Goal: Task Accomplishment & Management: Manage account settings

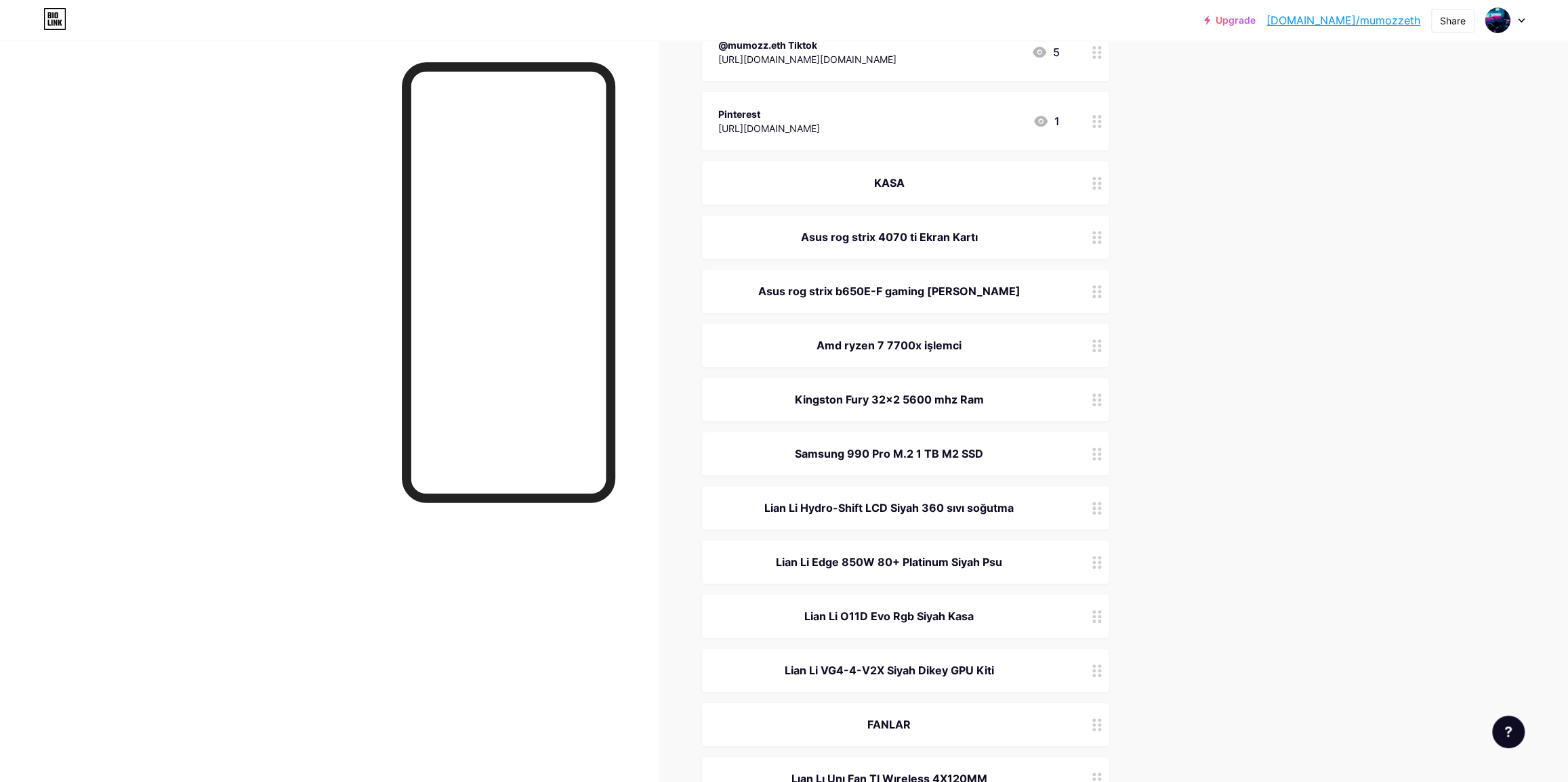
scroll to position [431, 0]
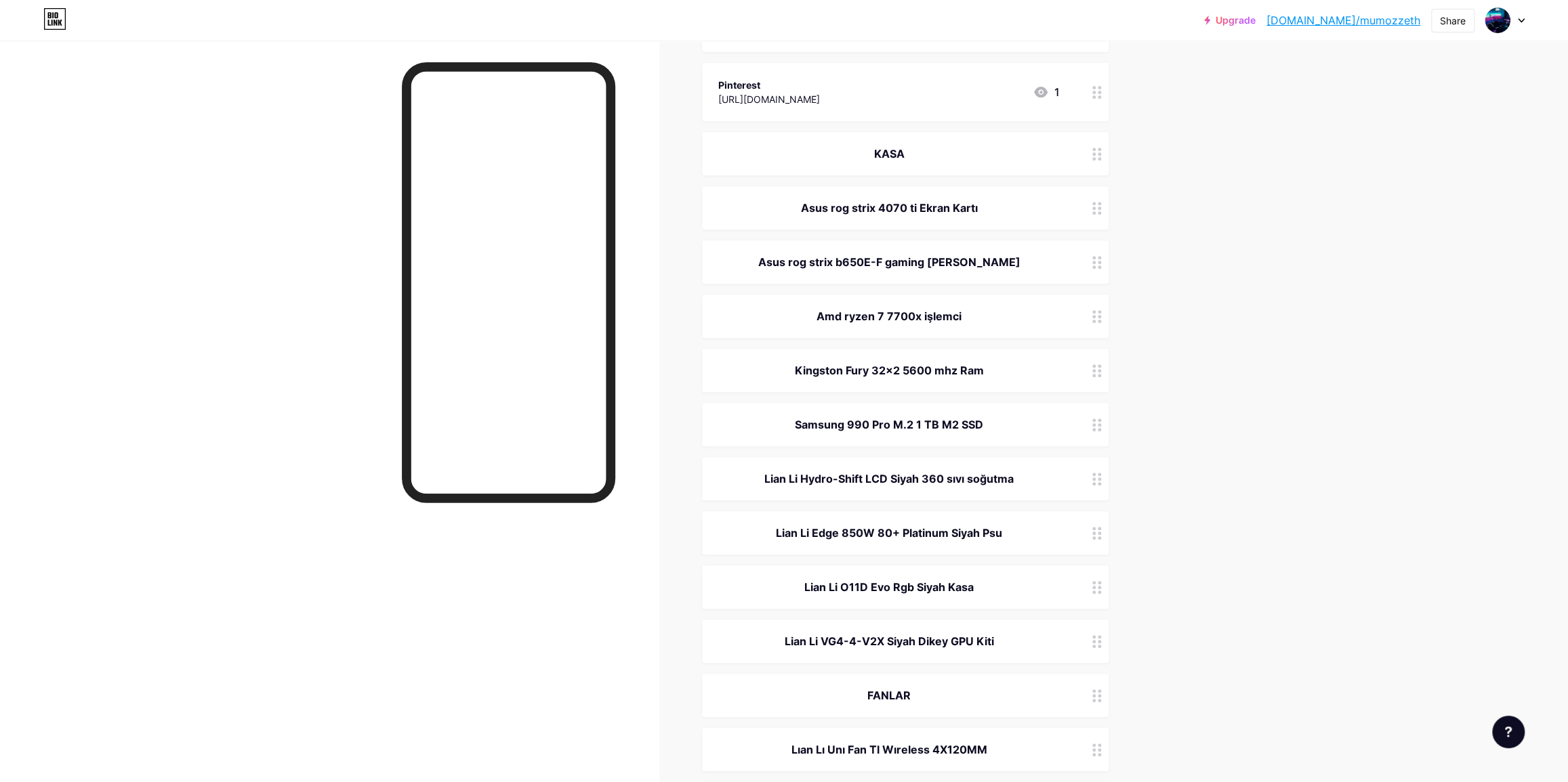
drag, startPoint x: 759, startPoint y: 526, endPoint x: 1007, endPoint y: 527, distance: 248.0
click at [1007, 527] on div "Lian Li Edge 850W 80+ Platinum Siyah Psu" at bounding box center [889, 533] width 342 height 17
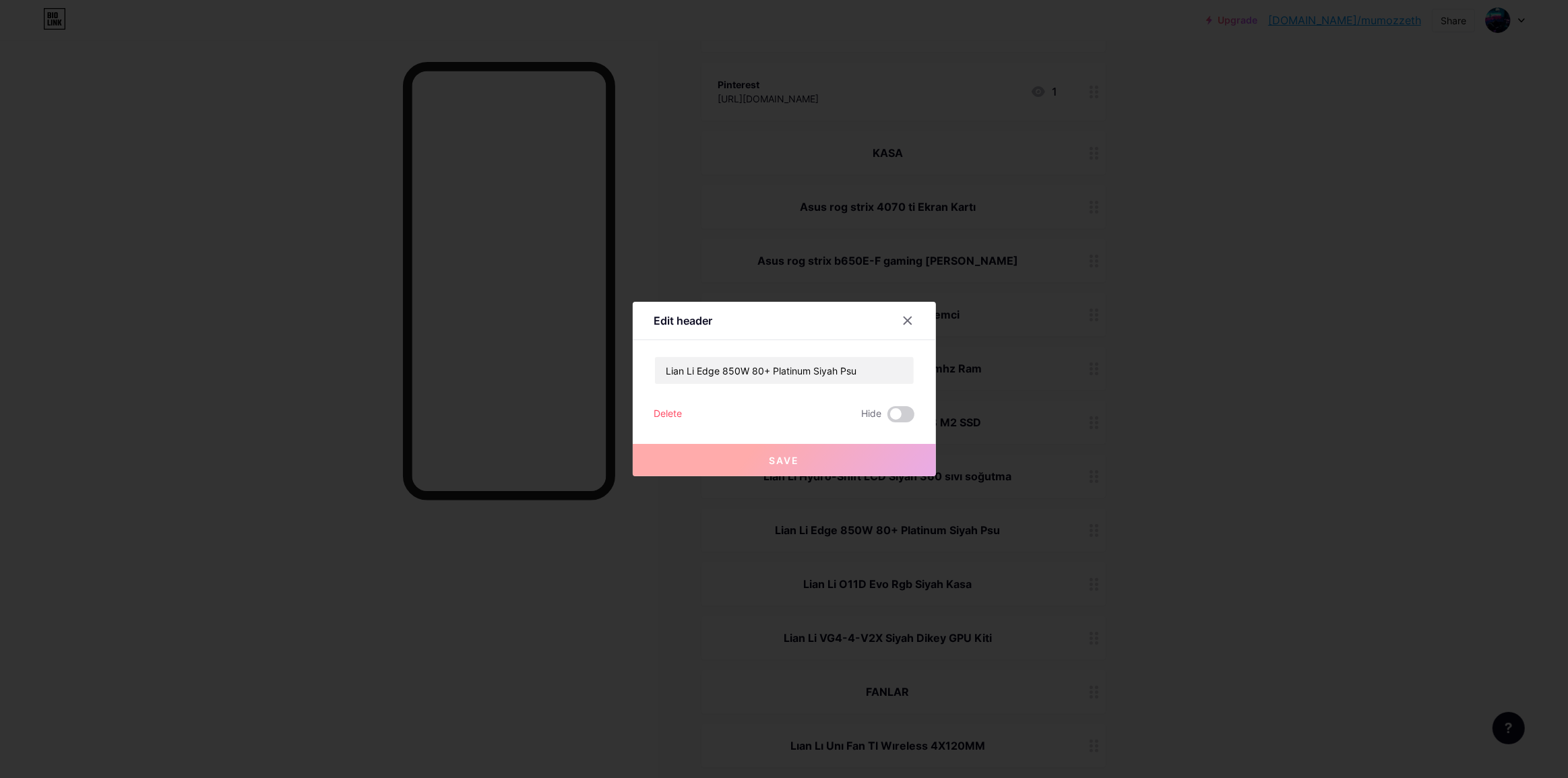
copy div "Lian Li Edge 850W 80+ Platinum Siyah Psu"
drag, startPoint x: 1302, startPoint y: 363, endPoint x: 1325, endPoint y: 290, distance: 76.5
click at [1305, 356] on div at bounding box center [784, 389] width 1568 height 778
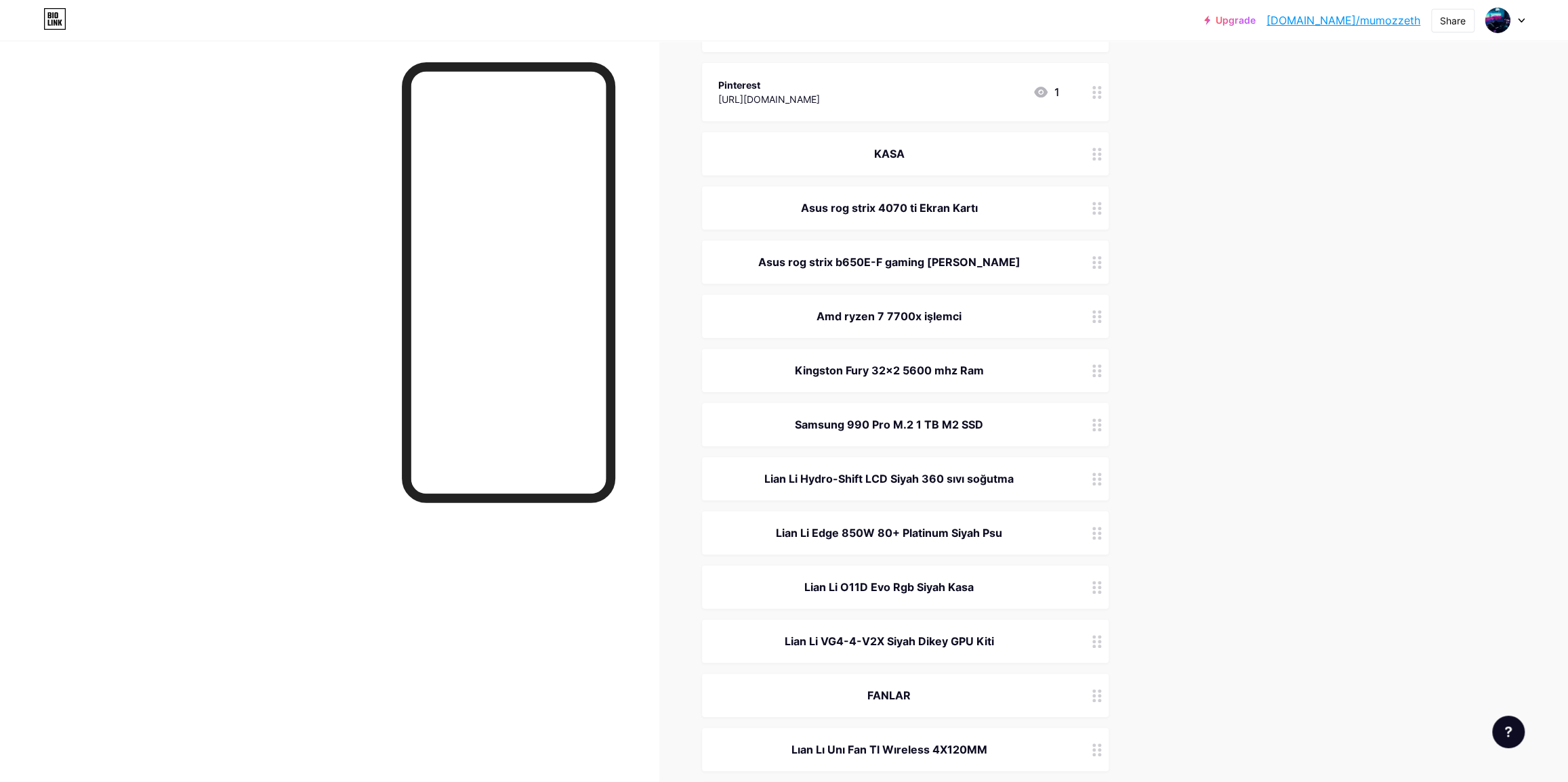
click at [1056, 537] on div "Lian Li Edge 850W 80+ Platinum Siyah Psu" at bounding box center [889, 533] width 342 height 17
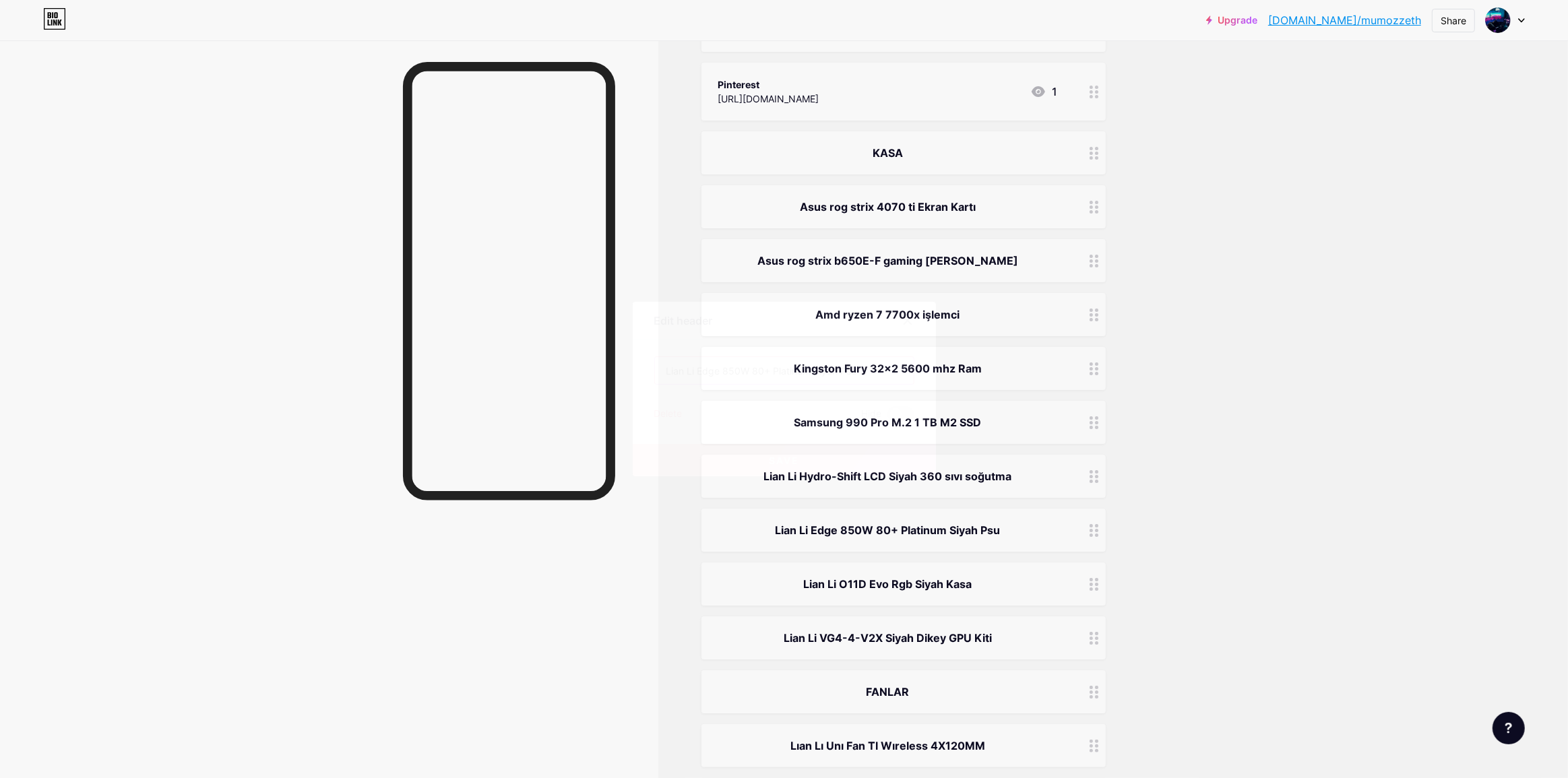
click at [809, 371] on input "Lian Li Edge 850W 80+ Platinum Siyah Psu" at bounding box center [784, 370] width 259 height 27
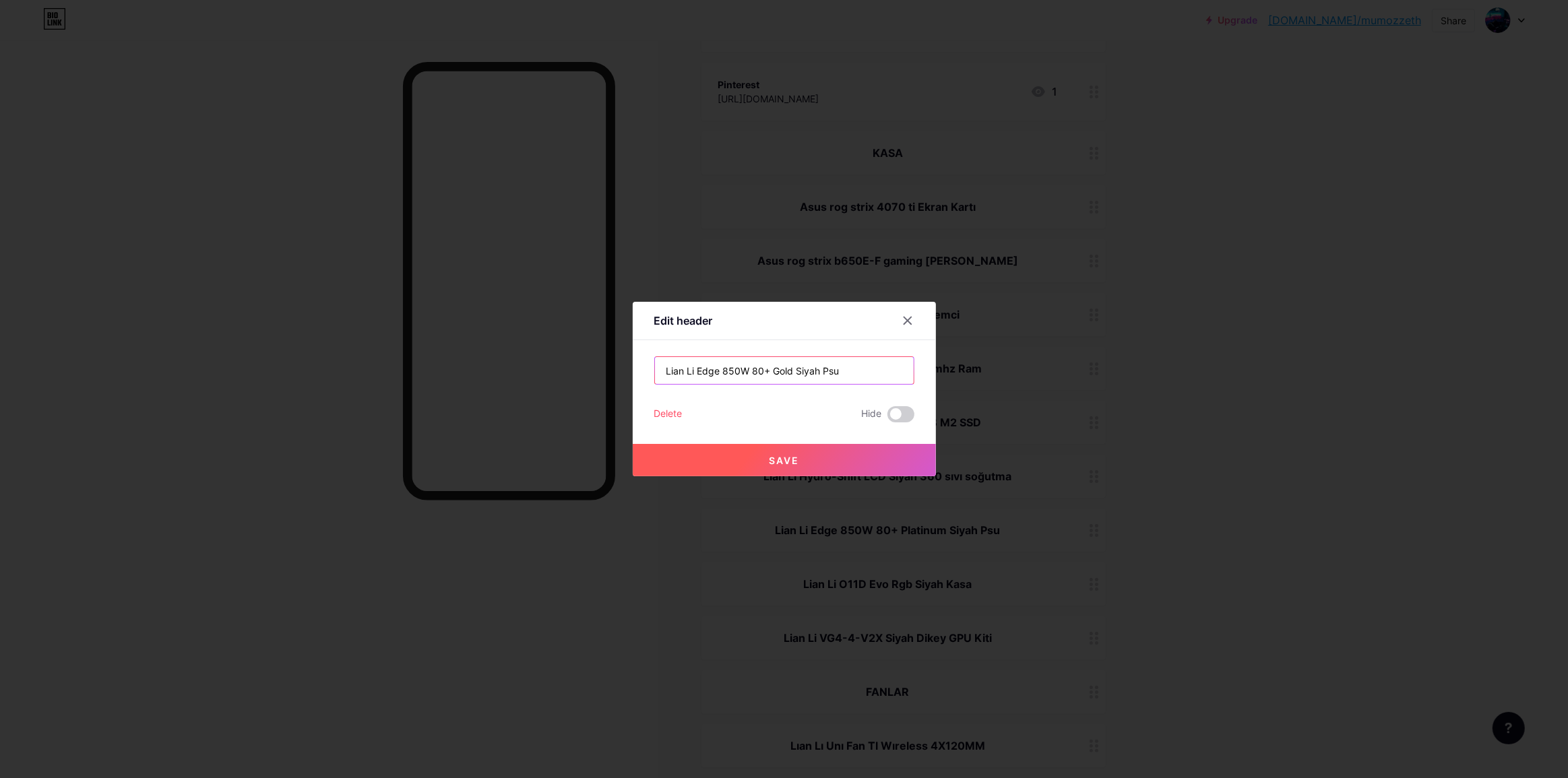
click at [852, 370] on input "Lian Li Edge 850W 80+ Gold Siyah Psu" at bounding box center [784, 370] width 259 height 27
type input "Lian Li Edge 850W 80+ Gold Siyah Psu"
click at [818, 465] on button "Save" at bounding box center [783, 459] width 303 height 32
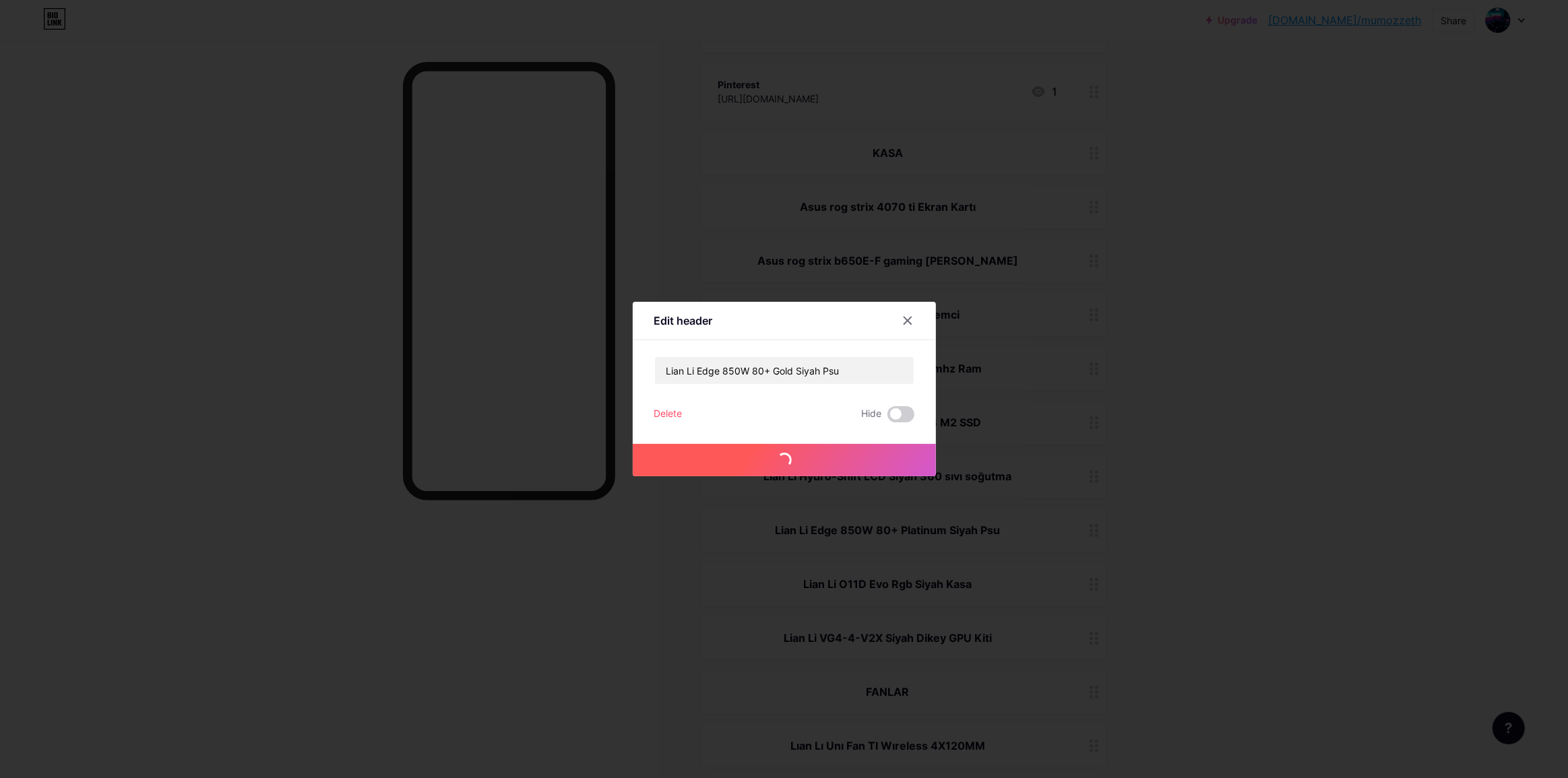
click at [1339, 376] on div at bounding box center [784, 389] width 1568 height 778
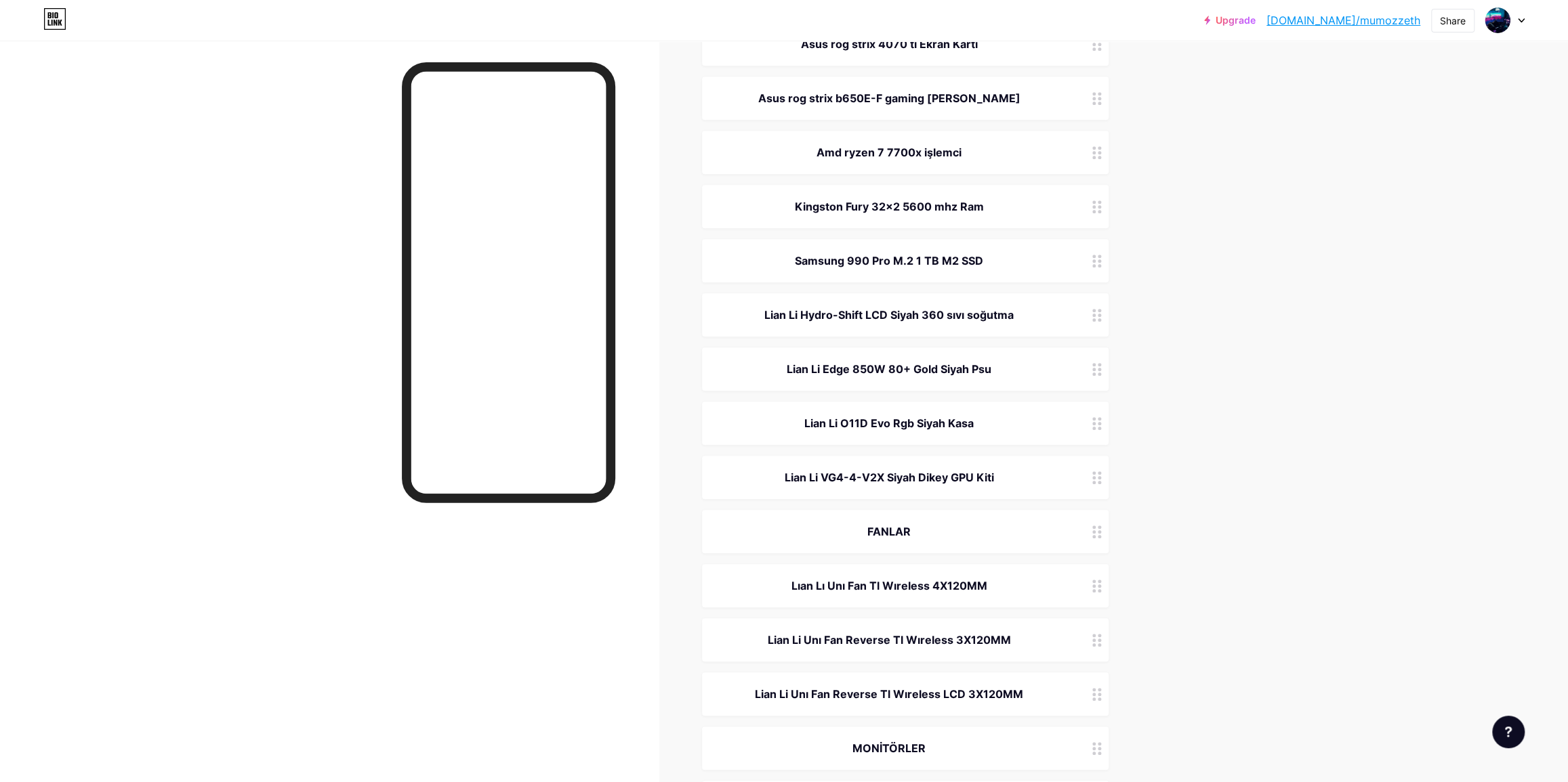
scroll to position [677, 0]
